Goal: Information Seeking & Learning: Learn about a topic

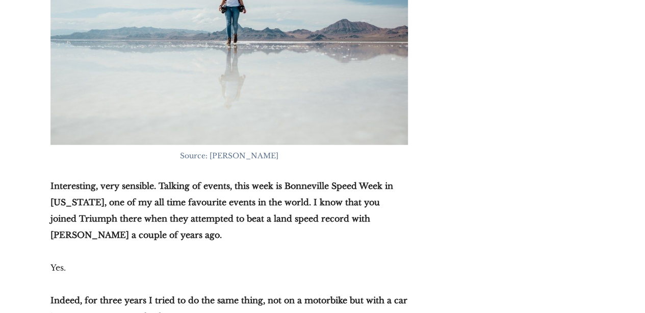
scroll to position [7202, 0]
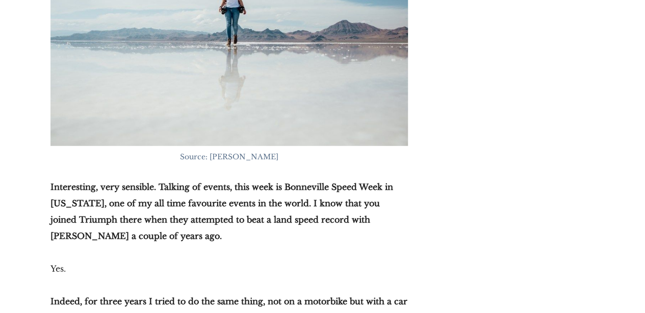
drag, startPoint x: 263, startPoint y: 104, endPoint x: 128, endPoint y: 132, distance: 138.0
click at [128, 182] on strong "Interesting, very sensible. Talking of events, this week is Bonneville Speed We…" at bounding box center [221, 211] width 343 height 59
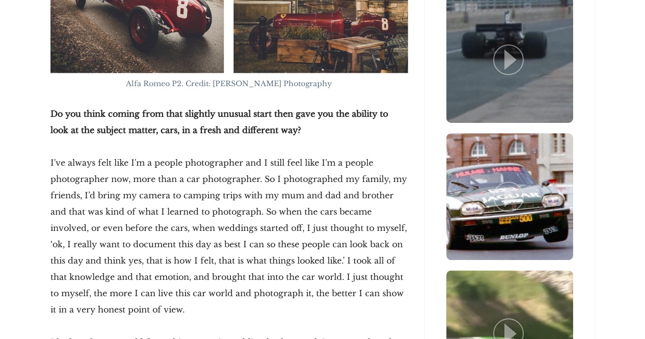
scroll to position [2399, 0]
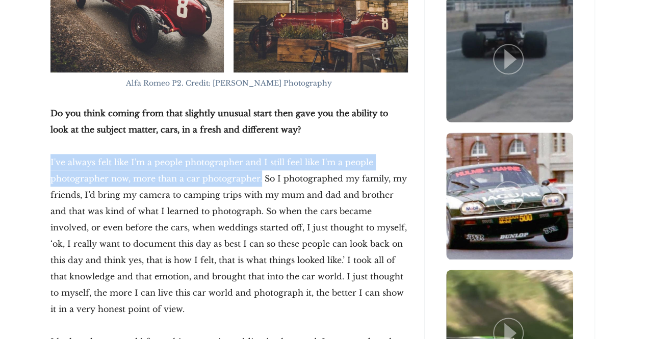
drag, startPoint x: 47, startPoint y: 111, endPoint x: 230, endPoint y: 128, distance: 183.4
copy p "I've always felt like I'm a people photographer and I still feel like I'm a peo…"
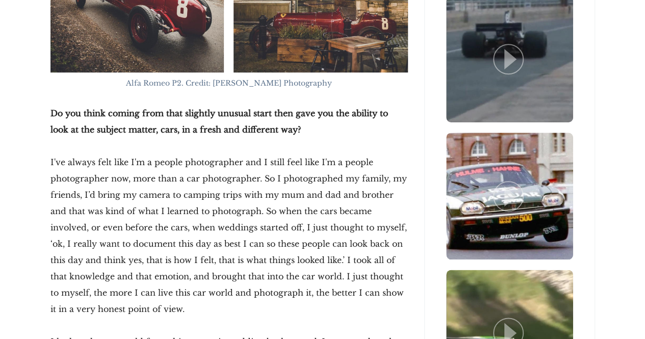
click at [262, 154] on p "I've always felt like I'm a people photographer and I still feel like I'm a peo…" at bounding box center [229, 235] width 358 height 163
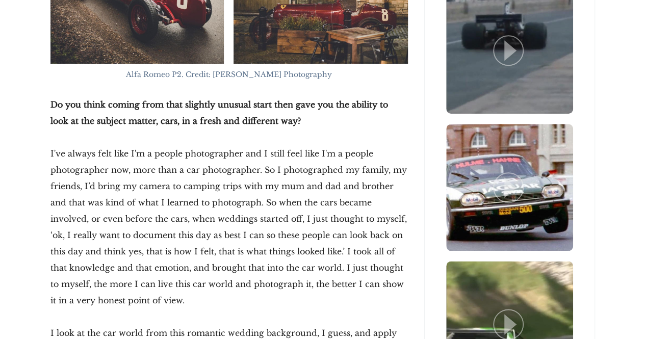
scroll to position [2408, 0]
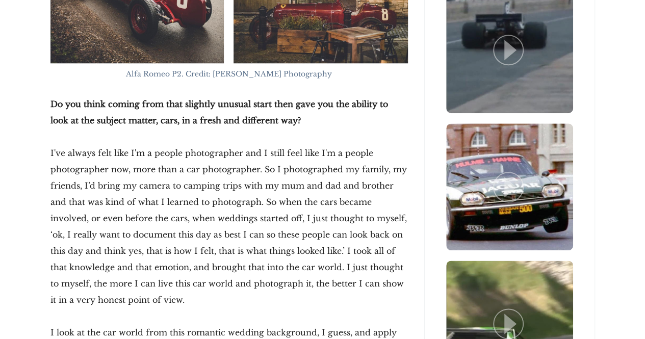
click at [266, 201] on p "I've always felt like I'm a people photographer and I still feel like I'm a peo…" at bounding box center [229, 226] width 358 height 163
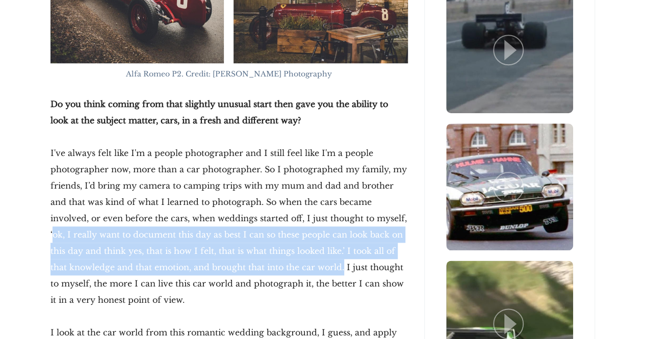
drag, startPoint x: 257, startPoint y: 217, endPoint x: 335, endPoint y: 165, distance: 93.7
click at [335, 165] on p "I've always felt like I'm a people photographer and I still feel like I'm a peo…" at bounding box center [229, 226] width 358 height 163
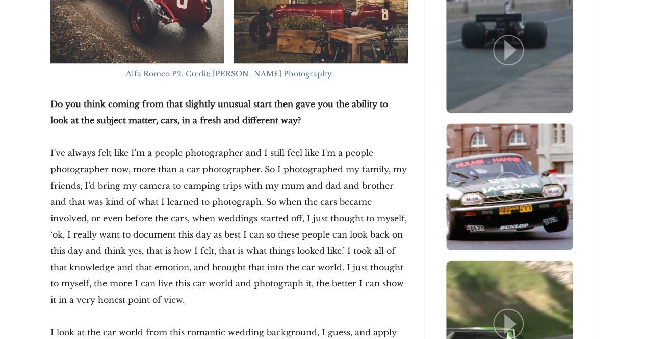
click at [230, 169] on p "I've always felt like I'm a people photographer and I still feel like I'm a peo…" at bounding box center [229, 226] width 358 height 163
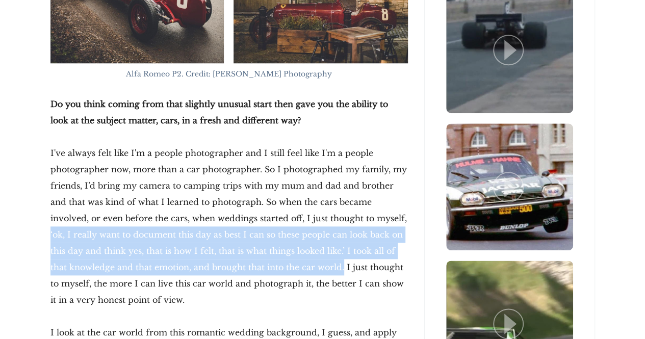
drag, startPoint x: 330, startPoint y: 169, endPoint x: 258, endPoint y: 216, distance: 85.2
click at [258, 216] on p "I've always felt like I'm a people photographer and I still feel like I'm a peo…" at bounding box center [229, 226] width 358 height 163
copy p "‘ok, I really want to document this day as best I can so these people can look …"
